Goal: Transaction & Acquisition: Purchase product/service

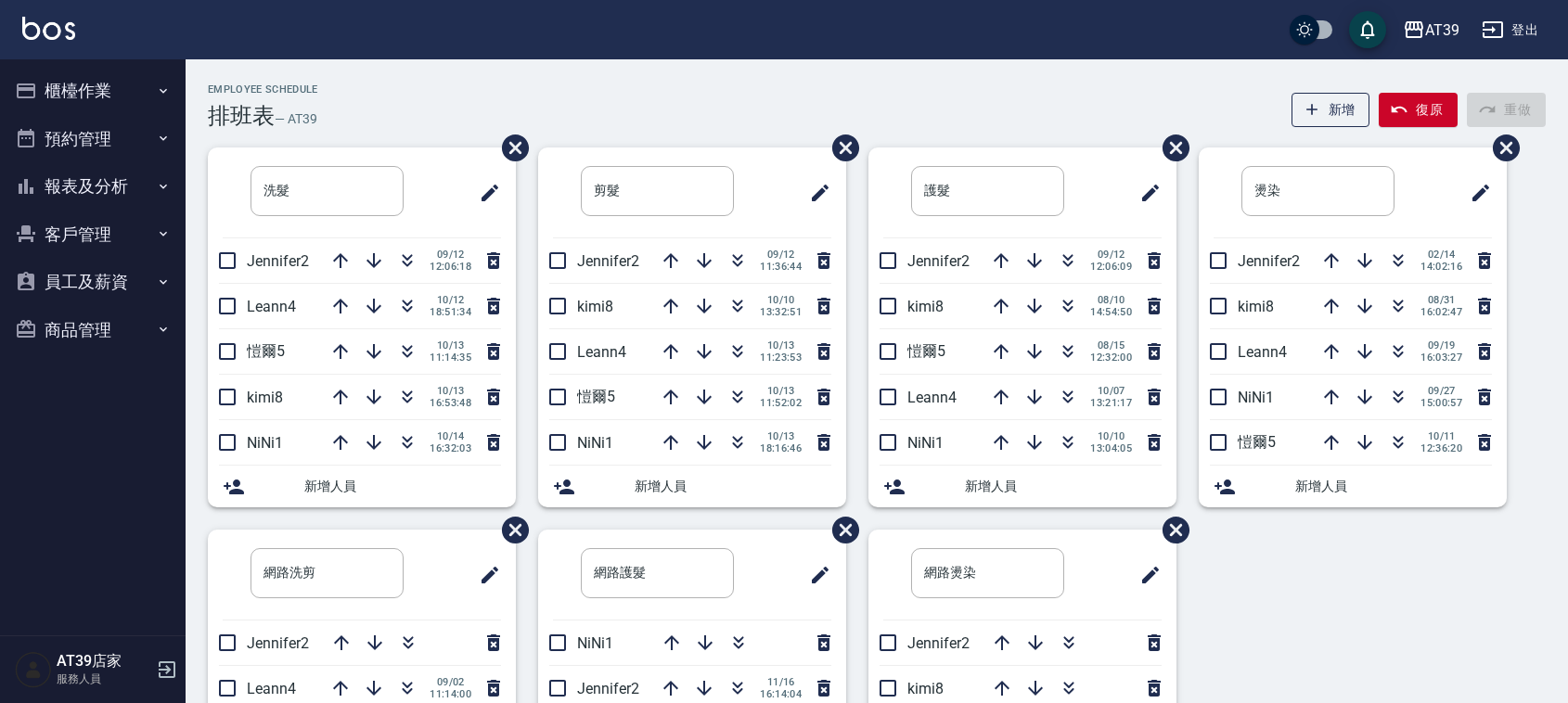
click at [69, 306] on button "商品管理" at bounding box center [93, 330] width 171 height 48
click at [96, 367] on ul "商品分類設定 商品列表" at bounding box center [93, 405] width 171 height 101
click at [98, 373] on link "商品分類設定" at bounding box center [93, 382] width 171 height 43
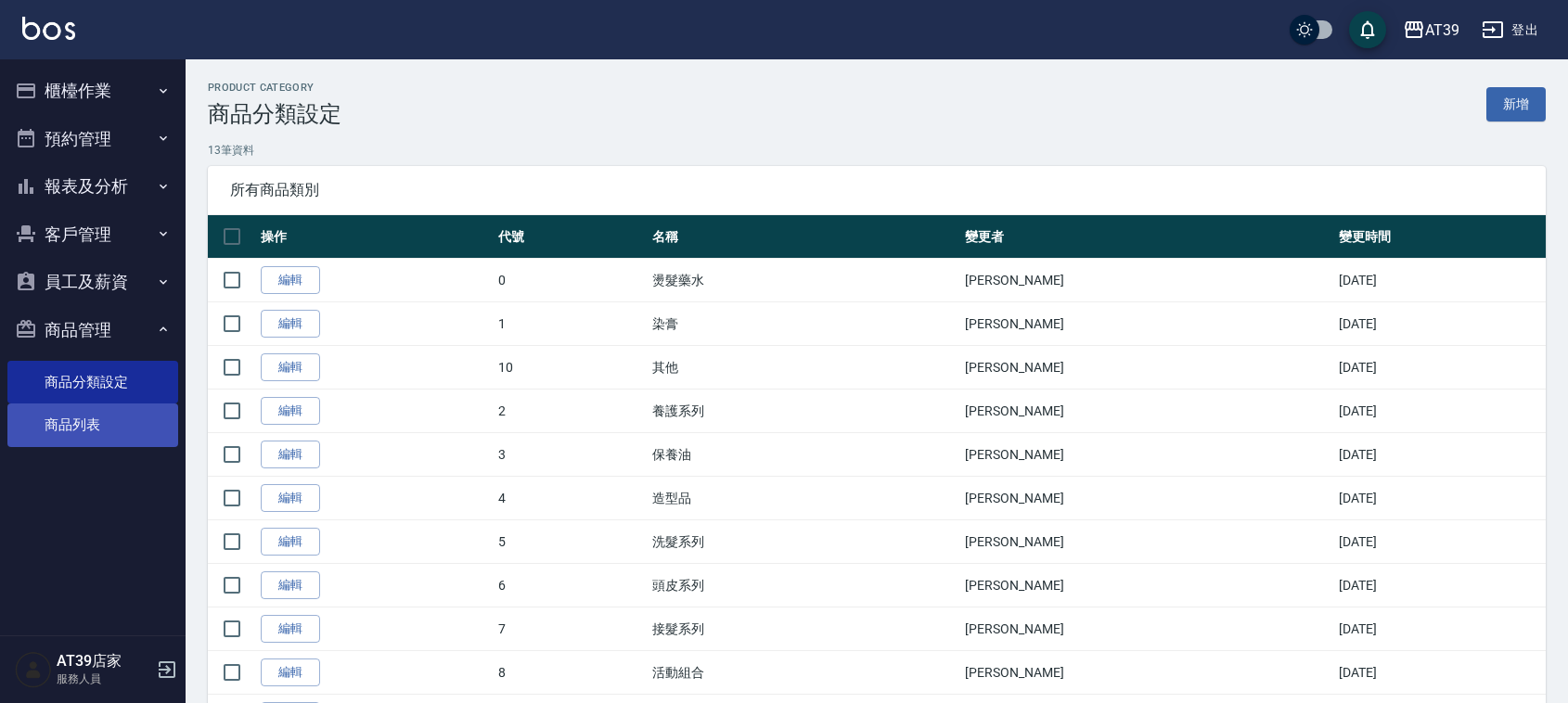
click at [108, 423] on link "商品列表" at bounding box center [93, 425] width 171 height 43
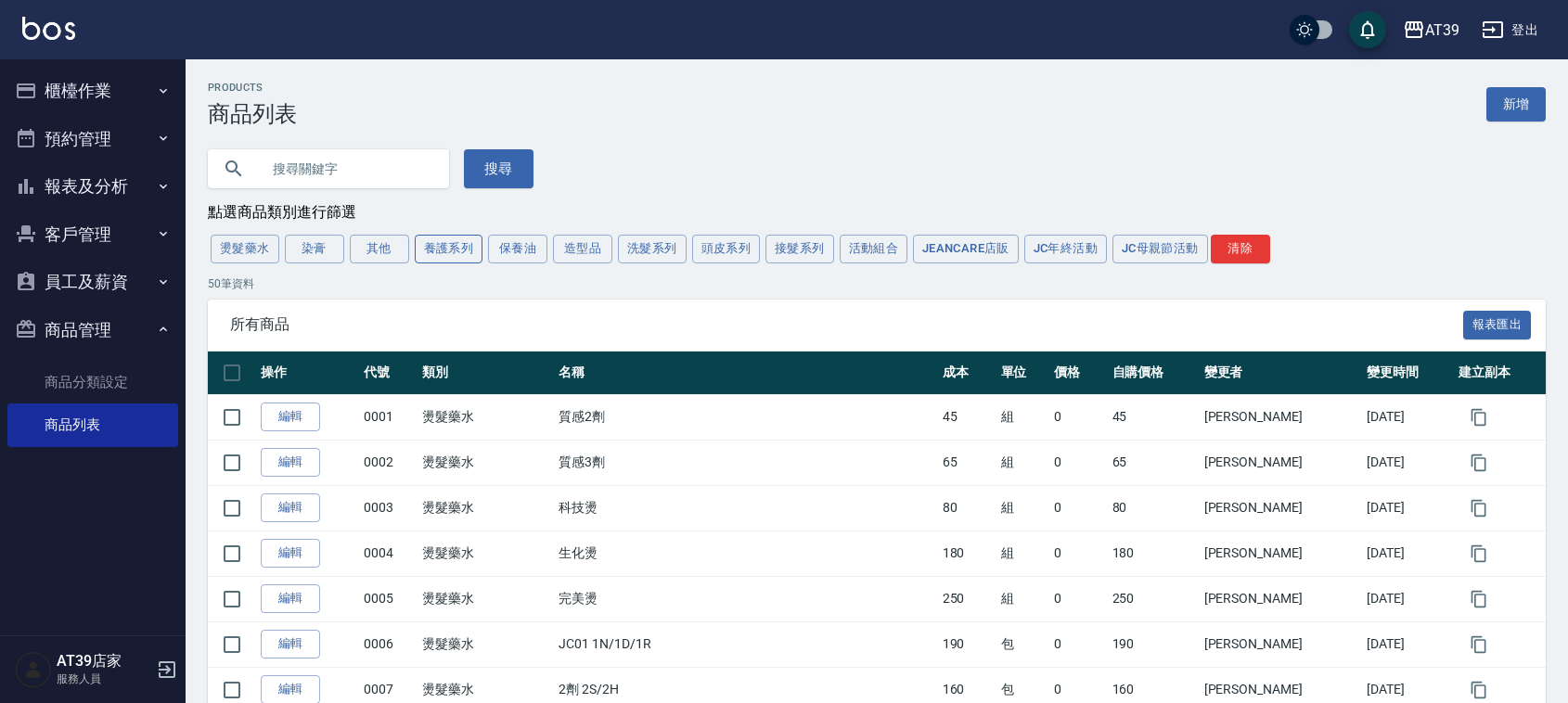
click at [442, 258] on button "養護系列" at bounding box center [449, 250] width 68 height 29
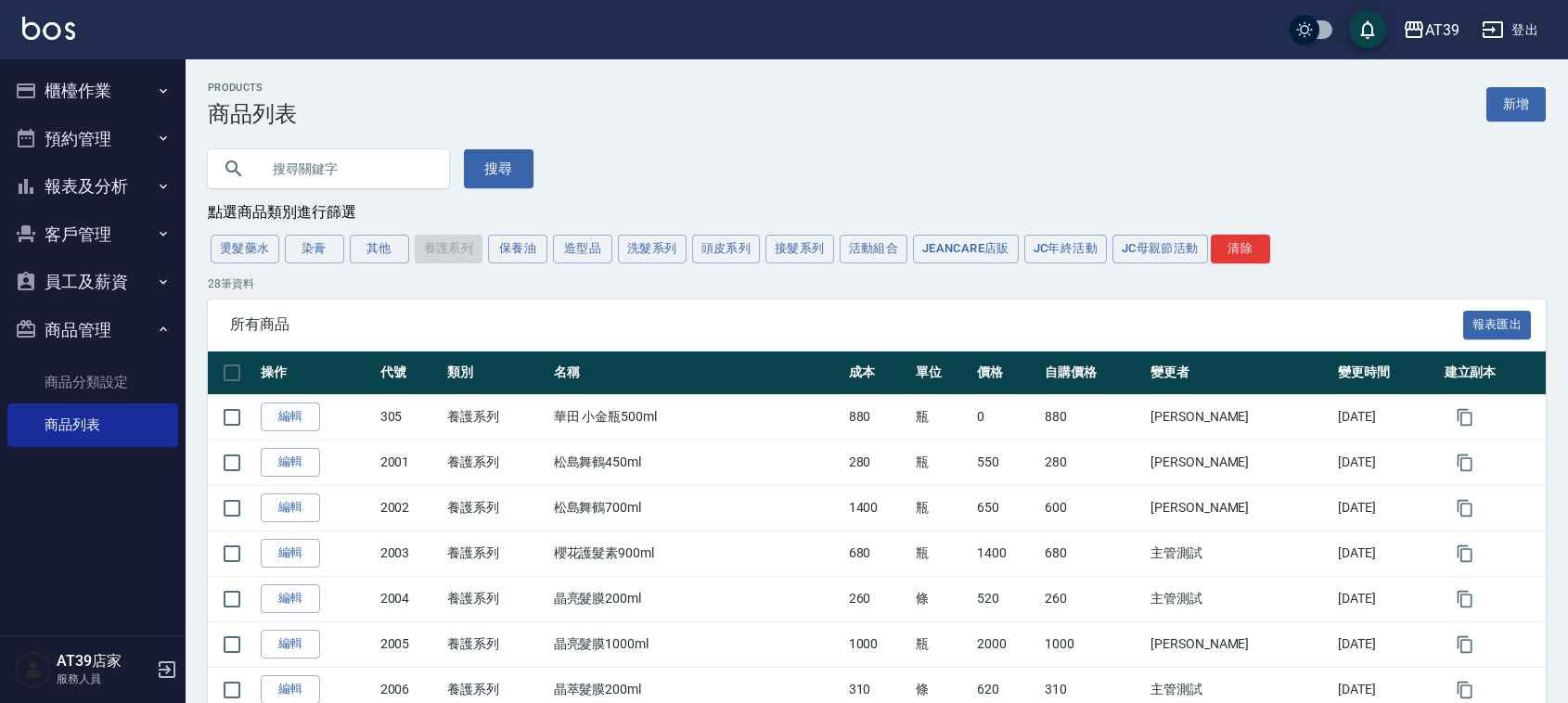
click at [442, 258] on div "燙髮藥水 染膏 其他 養護系列 保養油 造型品 洗髮系列 頭皮系列 接髮系列 活動組合 JeanCare店販 JC年終活動 JC母親節活動 清除" at bounding box center [877, 249] width 1338 height 34
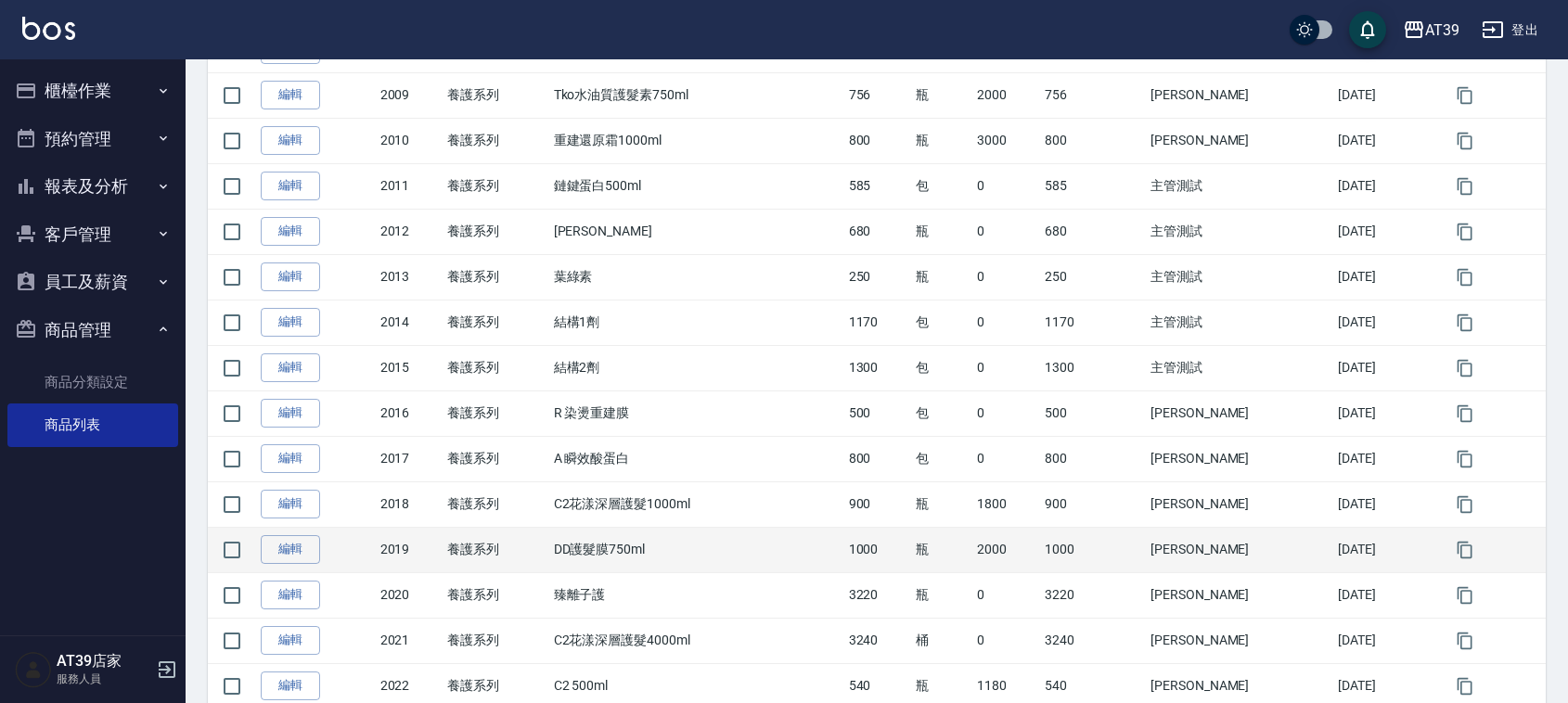
scroll to position [696, 0]
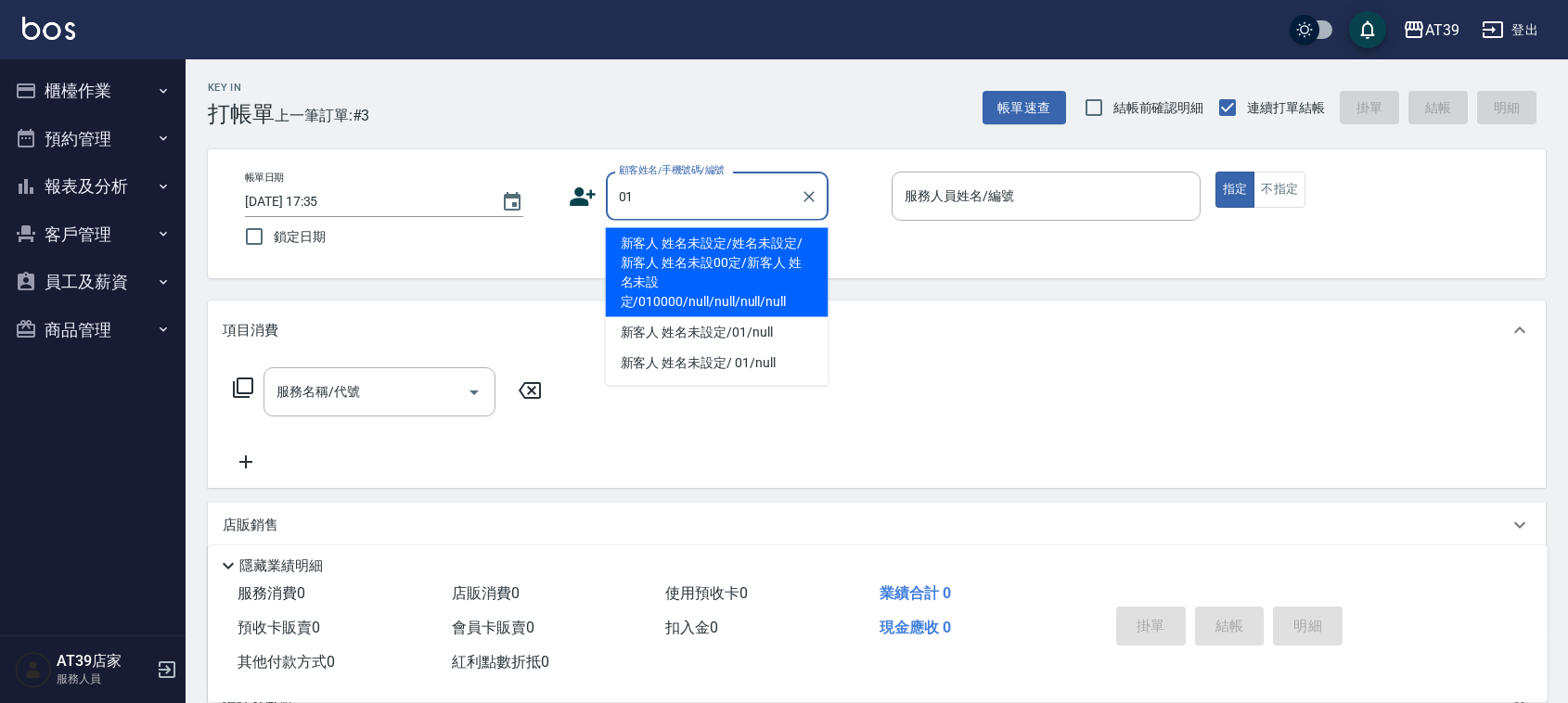
type input "新客人 姓名未設定/姓名未設定/新客人 姓名未設00定/新客人 姓名未設定/010000/null/null/null/null"
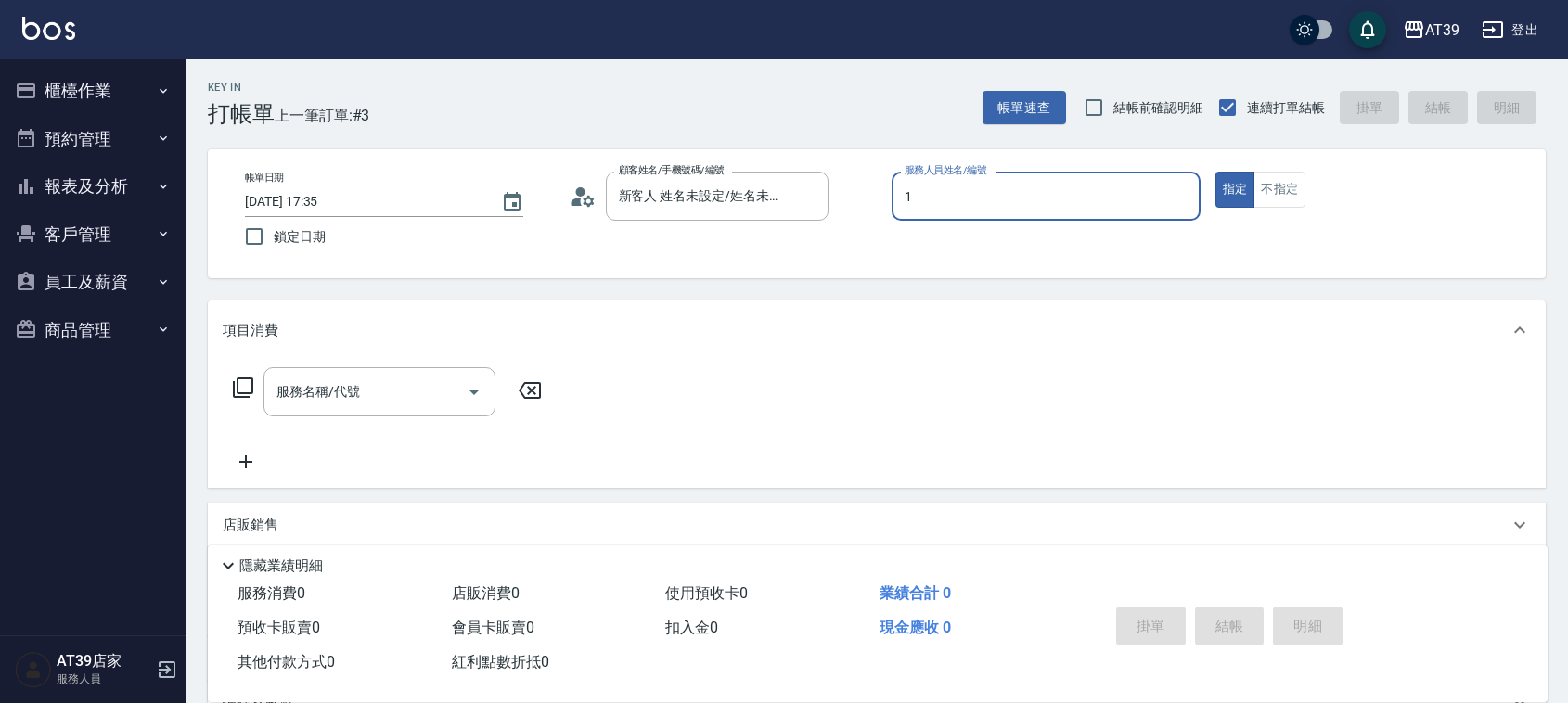
type input "NiNi-1"
type button "true"
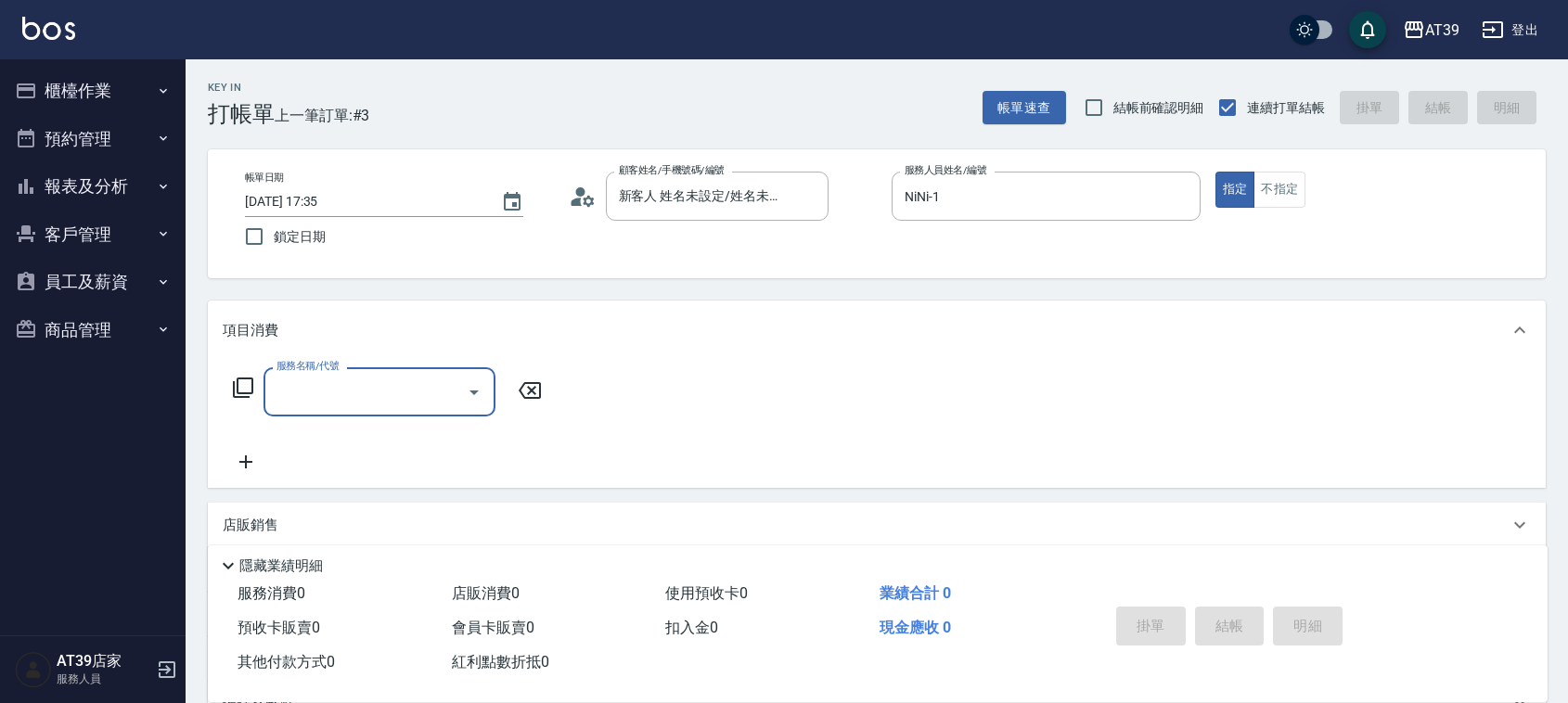
type input "新客人 姓名未設定/01/null"
click at [1285, 173] on button "不指定" at bounding box center [1279, 189] width 52 height 36
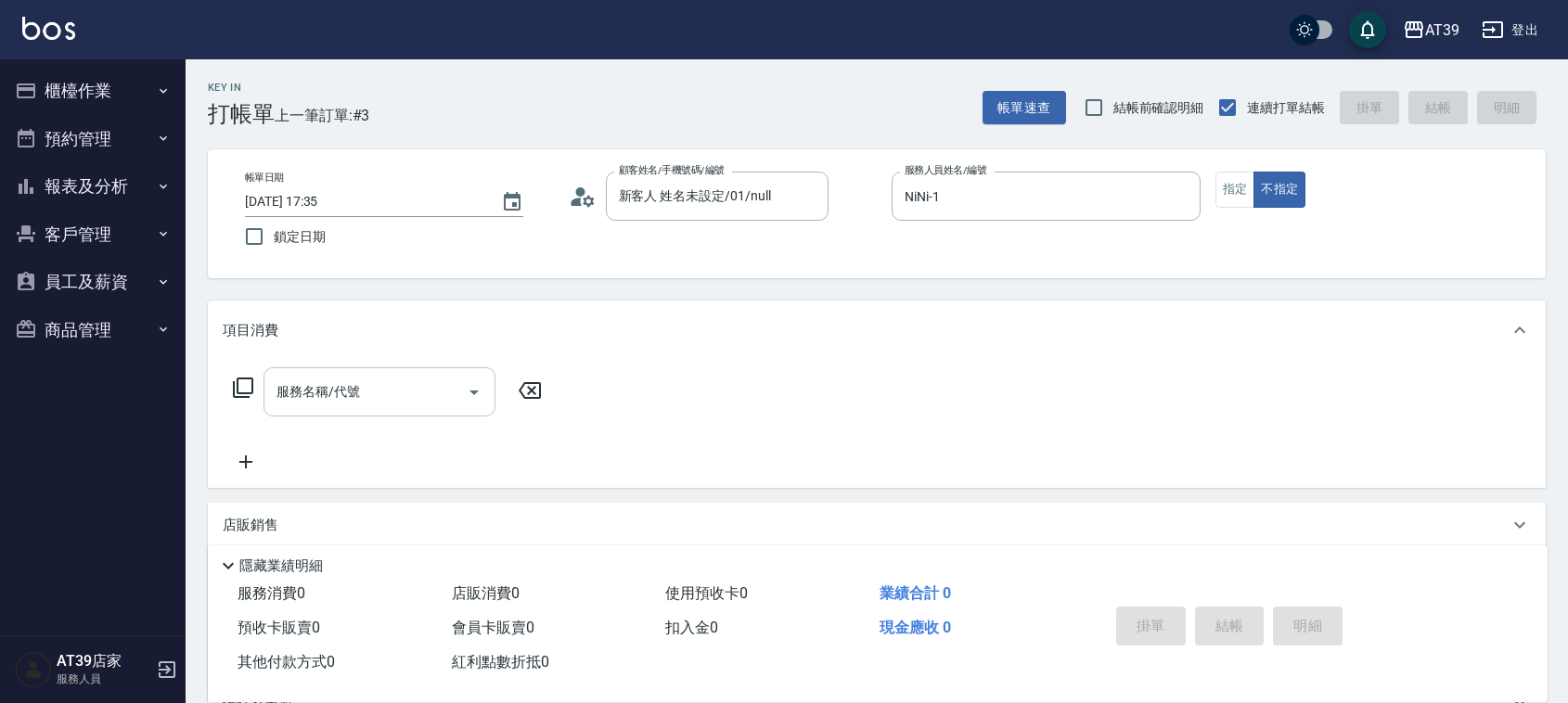
click at [370, 395] on input "服務名稱/代號" at bounding box center [366, 391] width 187 height 32
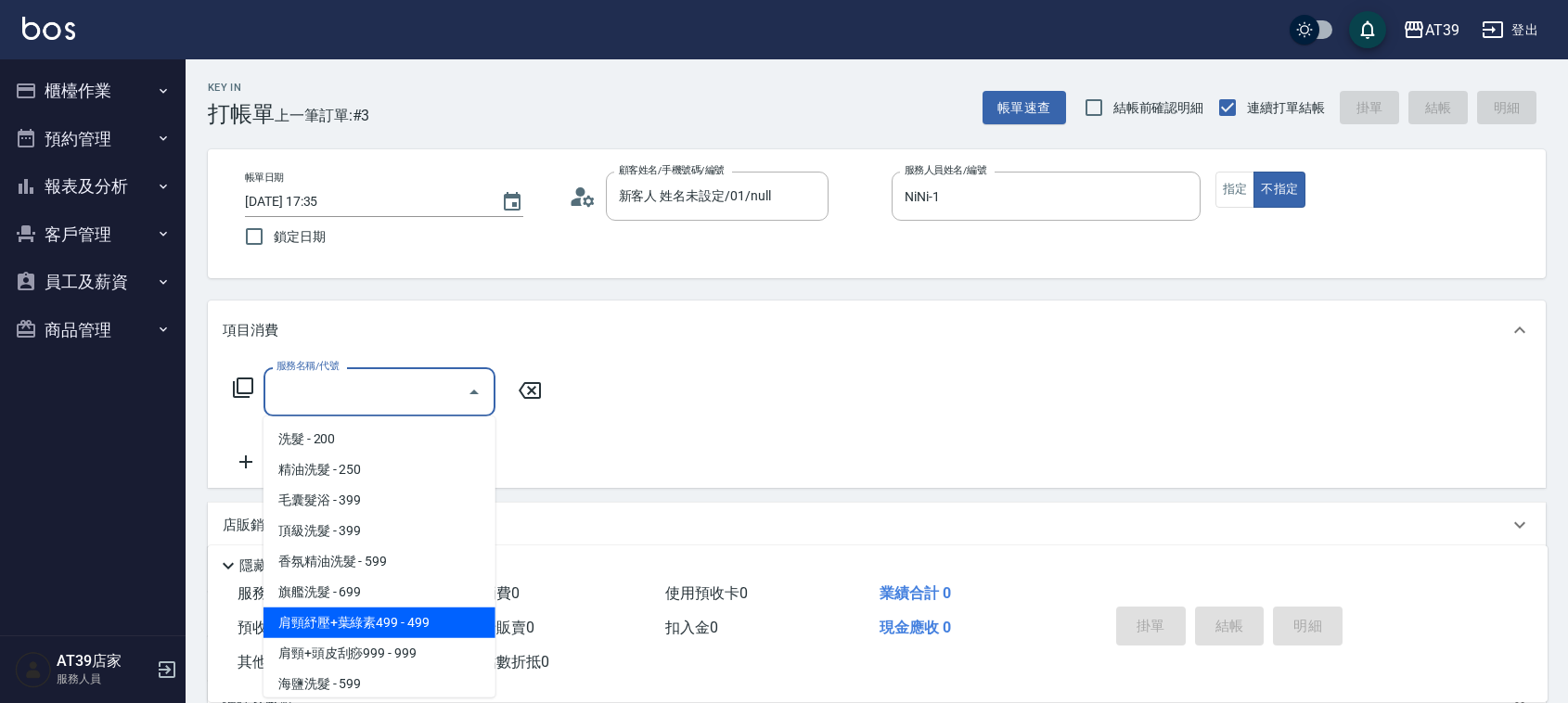
click at [385, 623] on span "肩頸紓壓+葉綠素499 - 499" at bounding box center [379, 622] width 232 height 30
type input "肩頸紓壓+葉綠素499(107)"
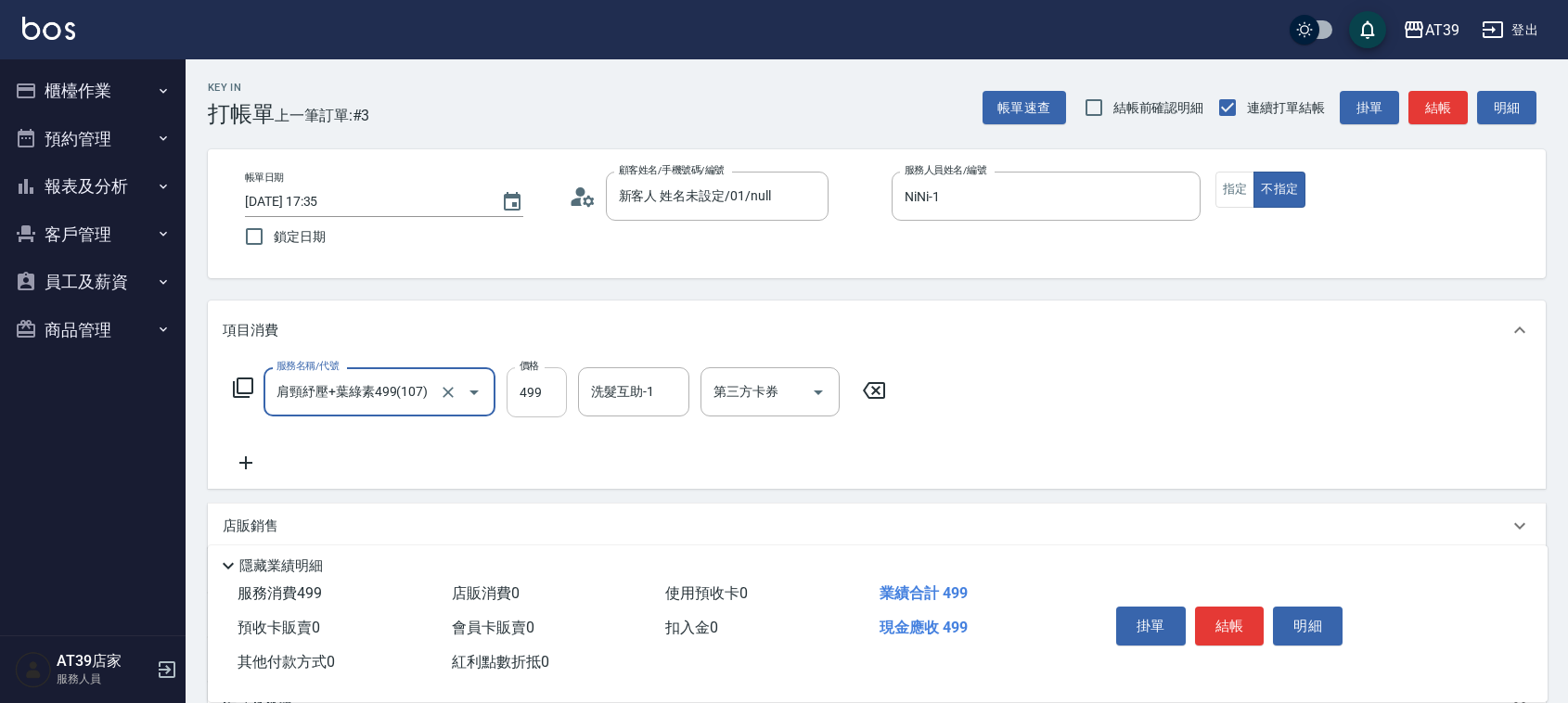
click at [563, 392] on input "499" at bounding box center [537, 392] width 60 height 50
type input "700"
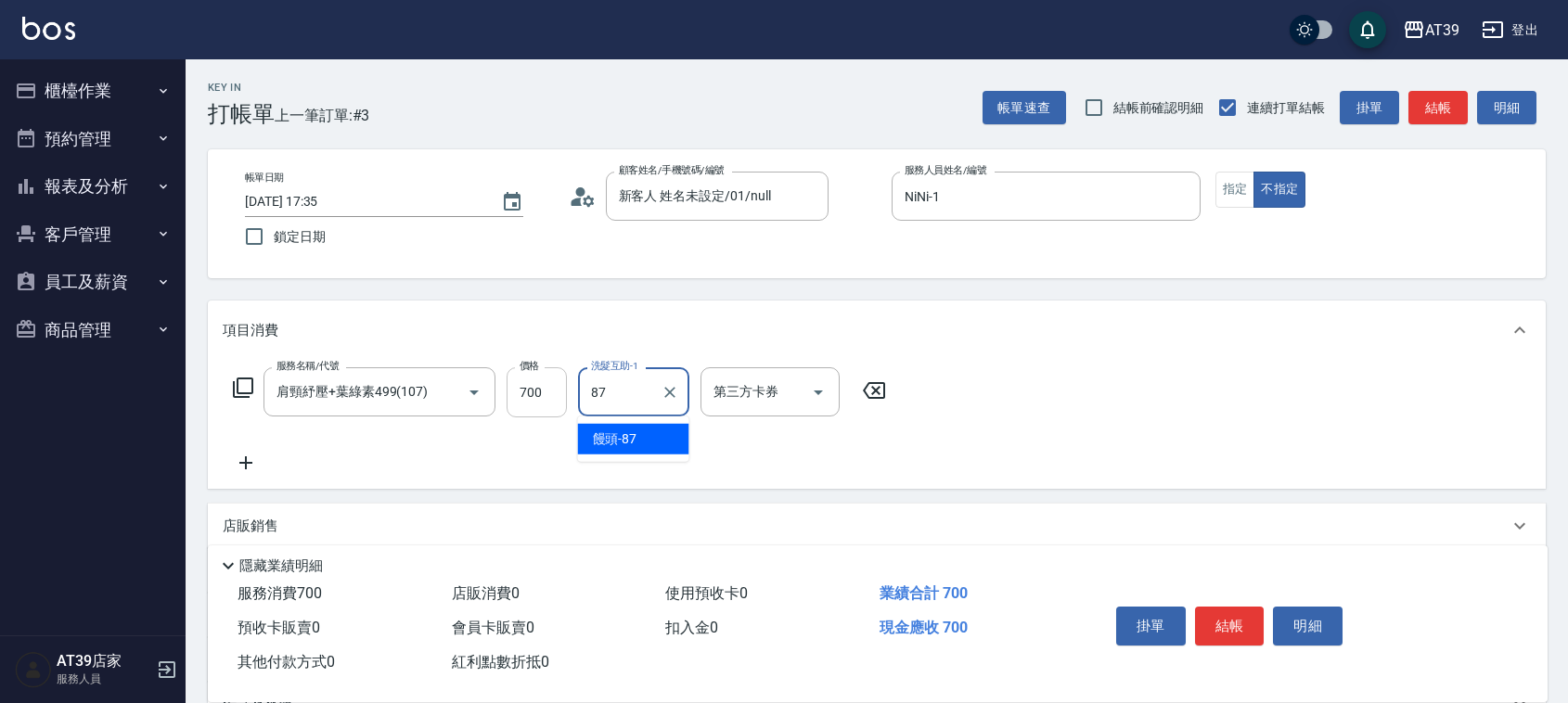
type input "饅頭-87"
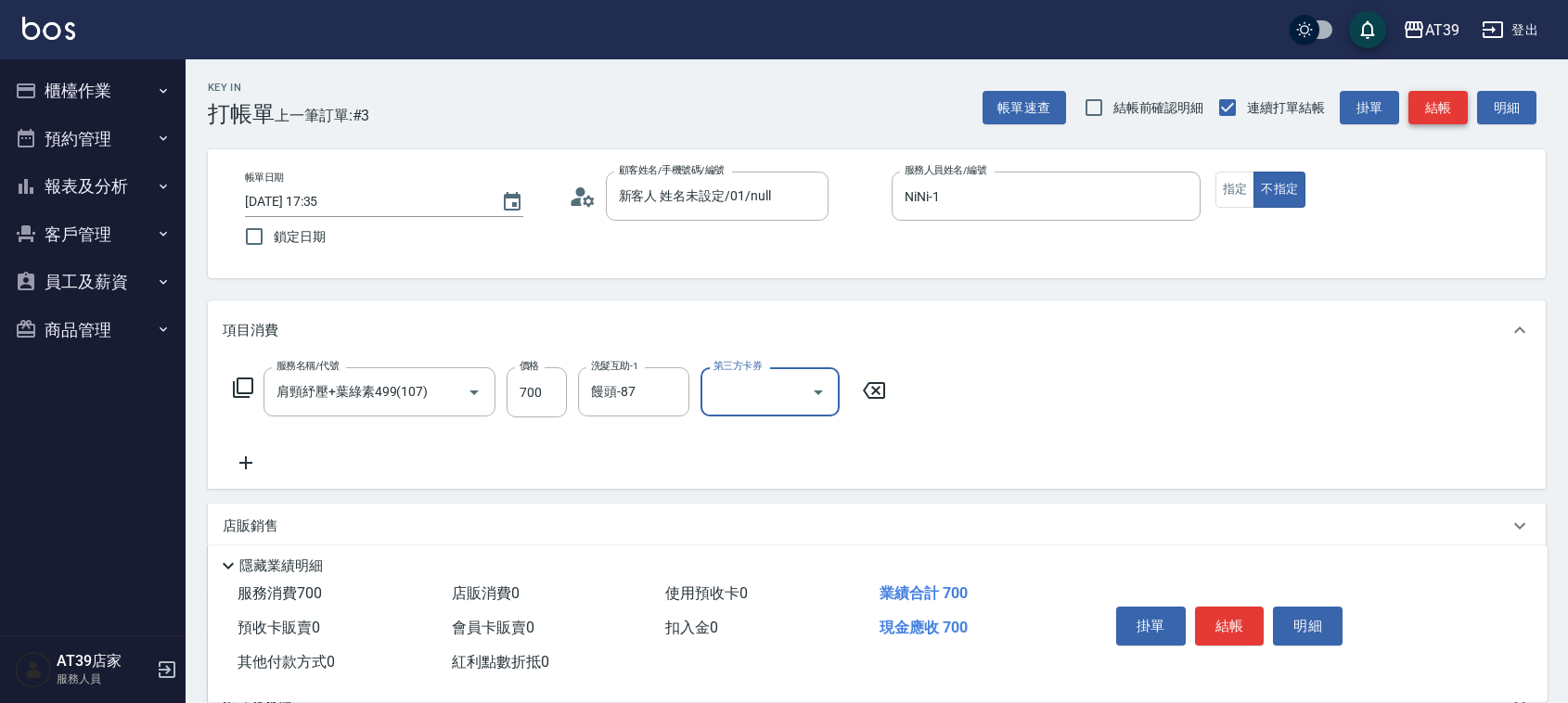
click at [1457, 119] on button "結帳" at bounding box center [1438, 107] width 59 height 34
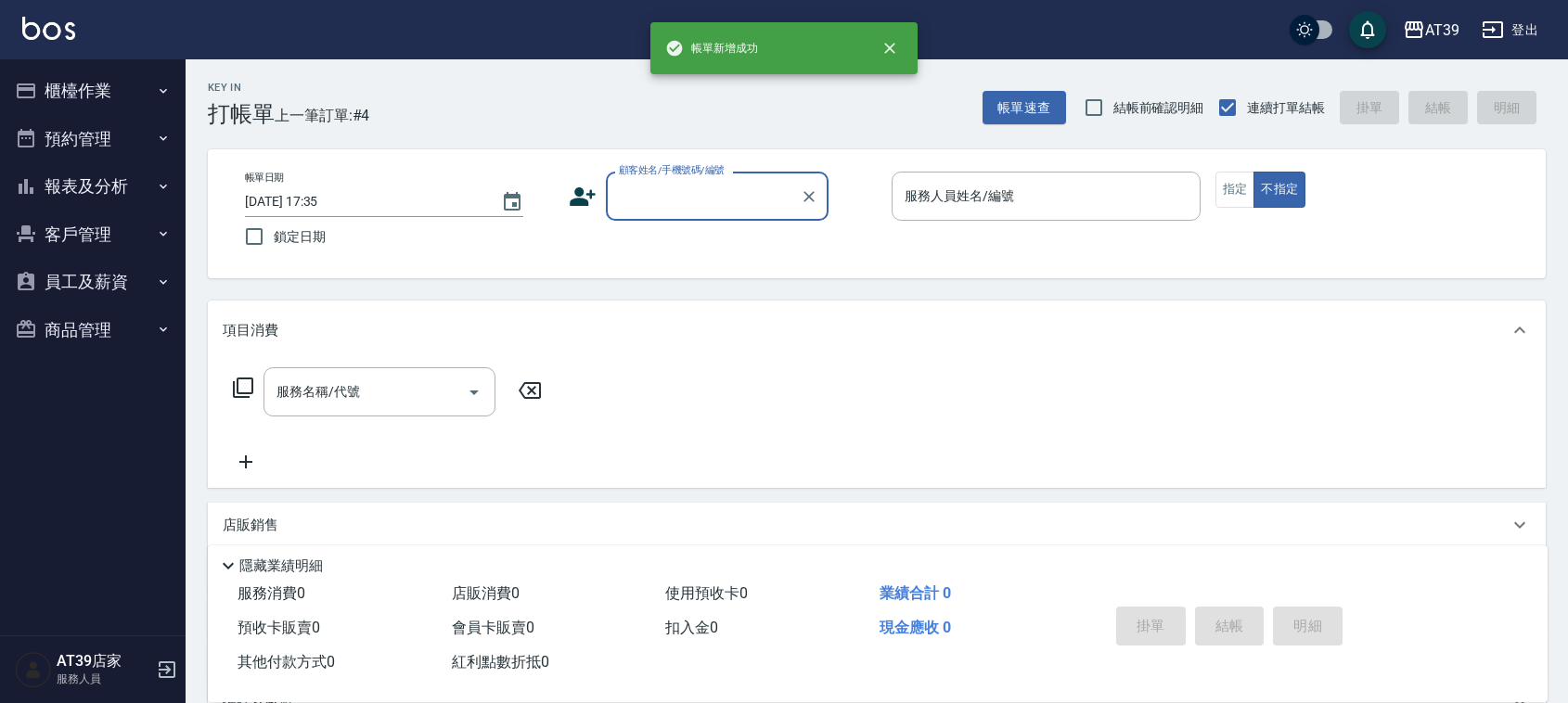
click at [98, 174] on button "報表及分析" at bounding box center [93, 186] width 171 height 48
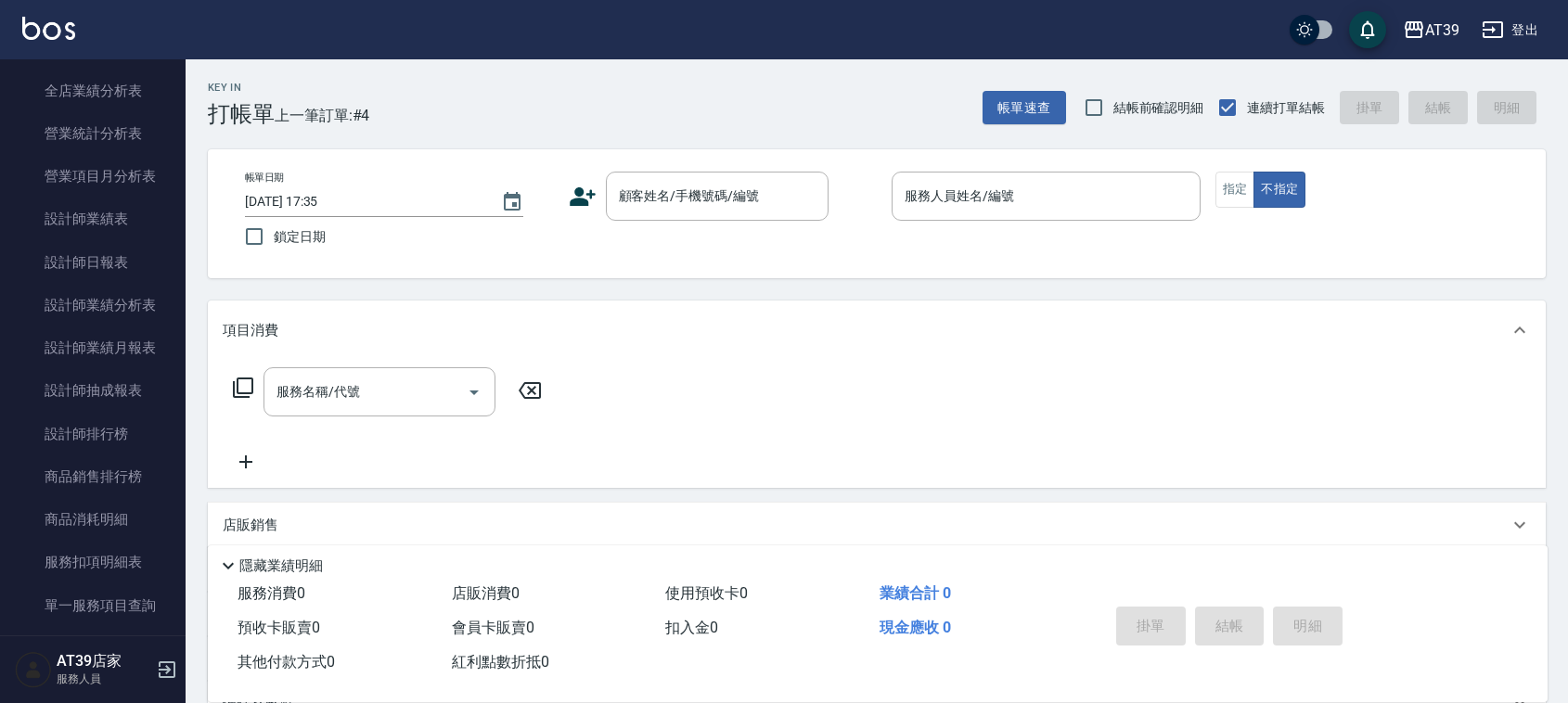
scroll to position [528, 0]
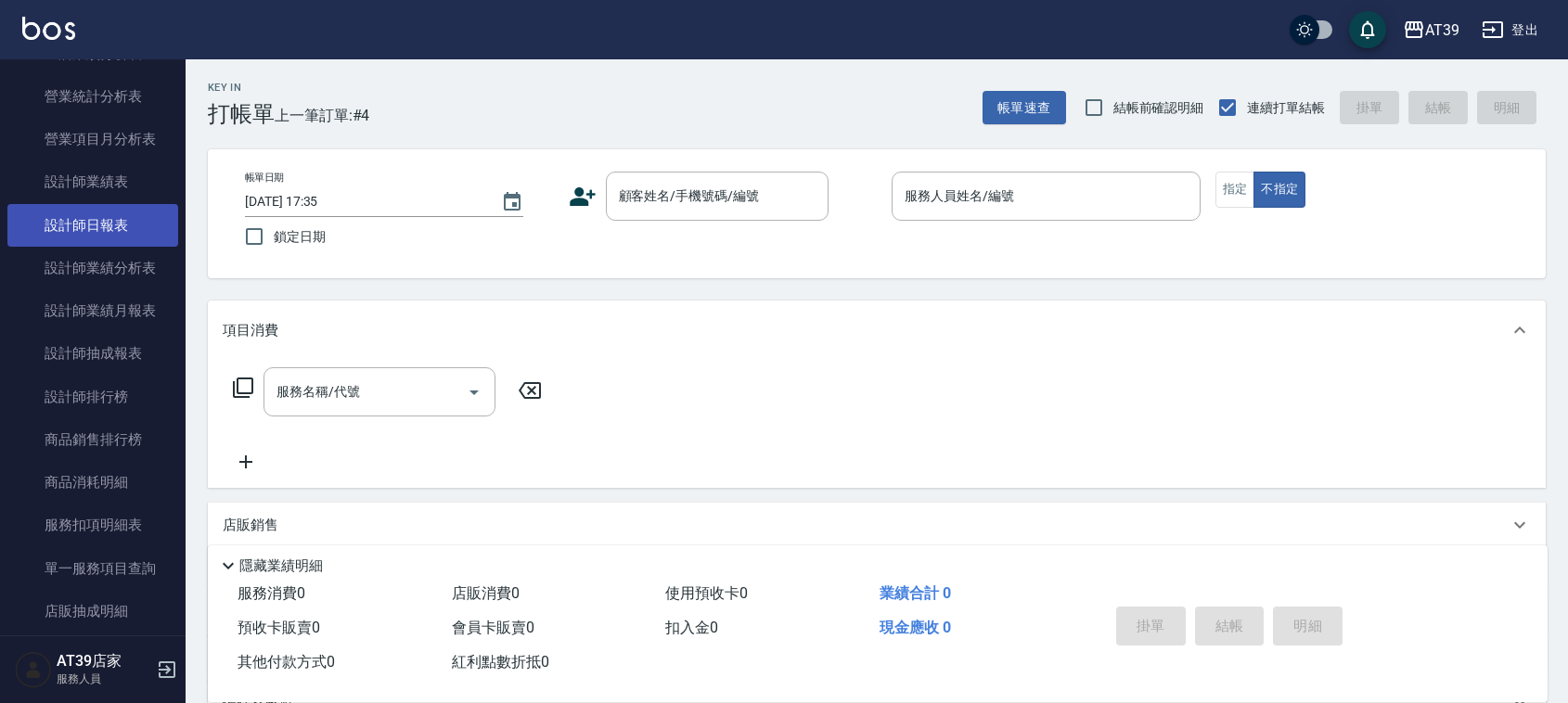
click at [93, 219] on link "設計師日報表" at bounding box center [93, 225] width 171 height 43
